Goal: Navigation & Orientation: Find specific page/section

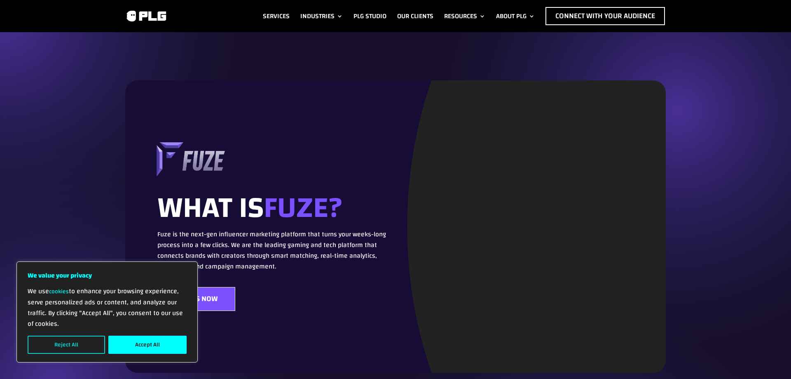
click at [61, 343] on button "Reject All" at bounding box center [66, 344] width 77 height 18
click at [94, 346] on button "Reject All" at bounding box center [66, 344] width 77 height 18
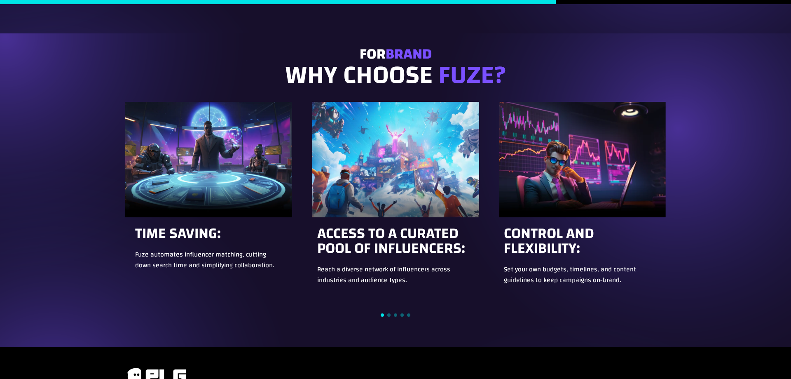
scroll to position [710, 0]
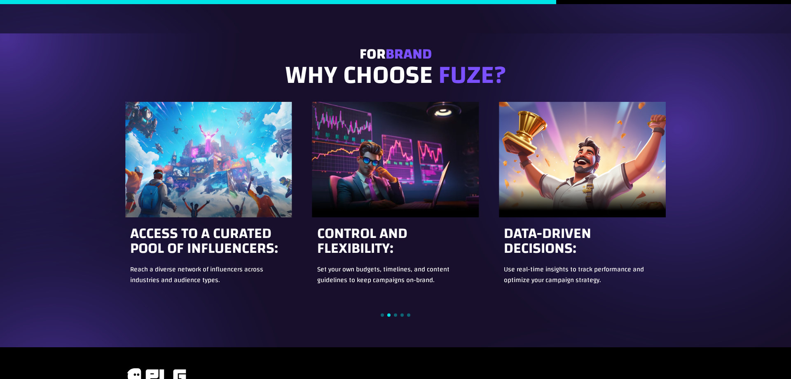
click at [84, 27] on span at bounding box center [395, 10] width 791 height 445
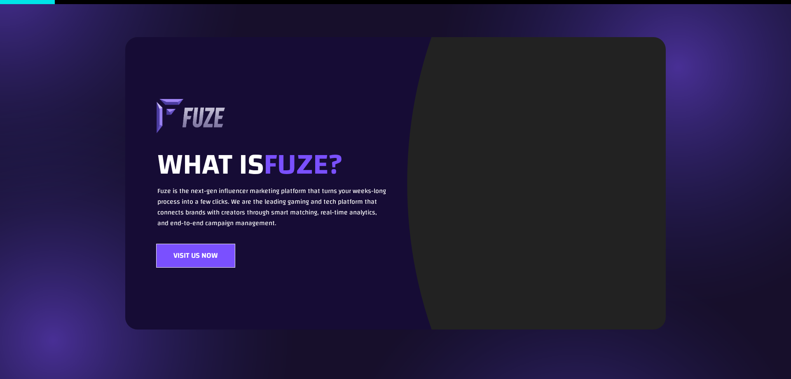
scroll to position [0, 0]
